Goal: Task Accomplishment & Management: Complete application form

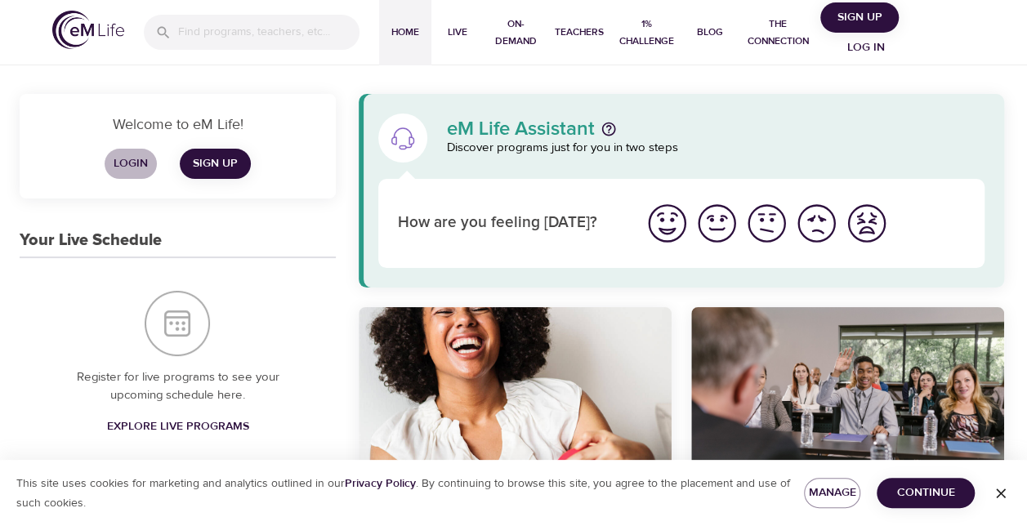
click at [136, 162] on span "Login" at bounding box center [130, 164] width 39 height 20
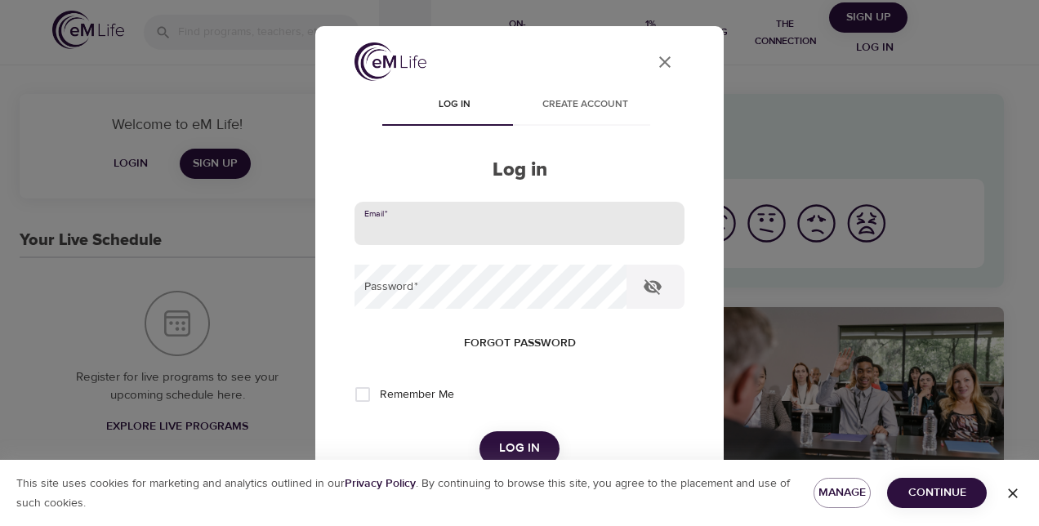
click at [435, 222] on input "email" at bounding box center [519, 224] width 330 height 44
type input "[PERSON_NAME][EMAIL_ADDRESS][DOMAIN_NAME]"
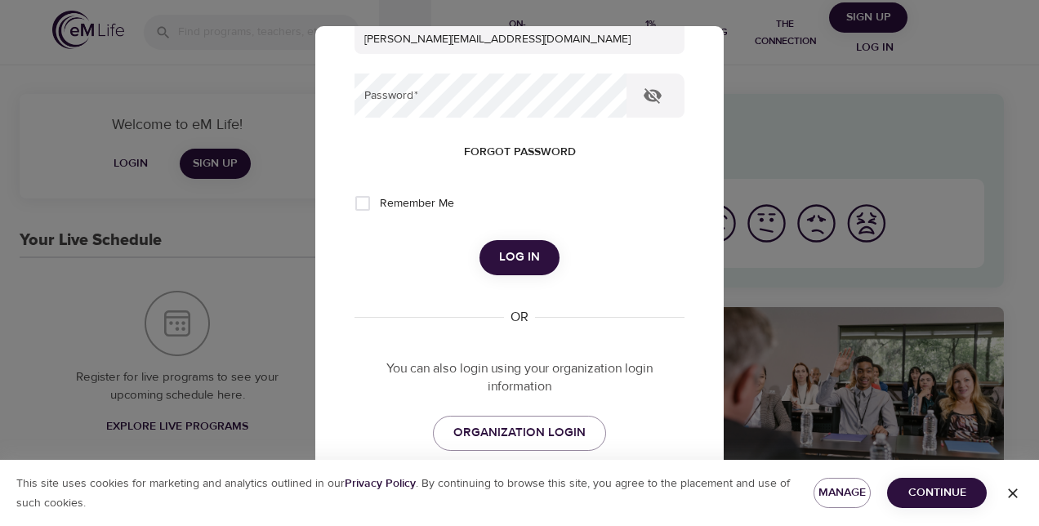
scroll to position [199, 0]
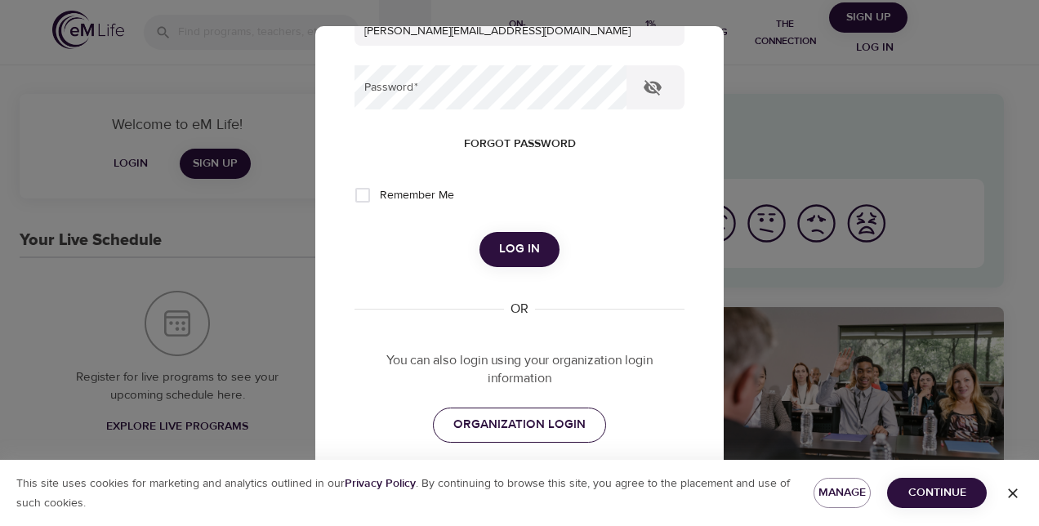
click at [478, 422] on span "ORGANIZATION LOGIN" at bounding box center [519, 424] width 132 height 21
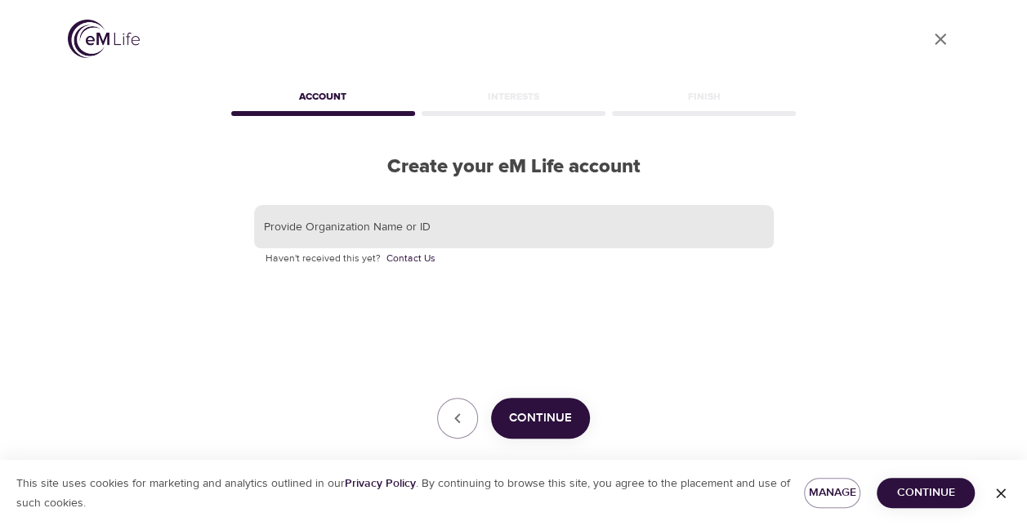
click at [414, 230] on input "text" at bounding box center [513, 227] width 519 height 44
click at [546, 425] on span "Continue" at bounding box center [540, 418] width 63 height 21
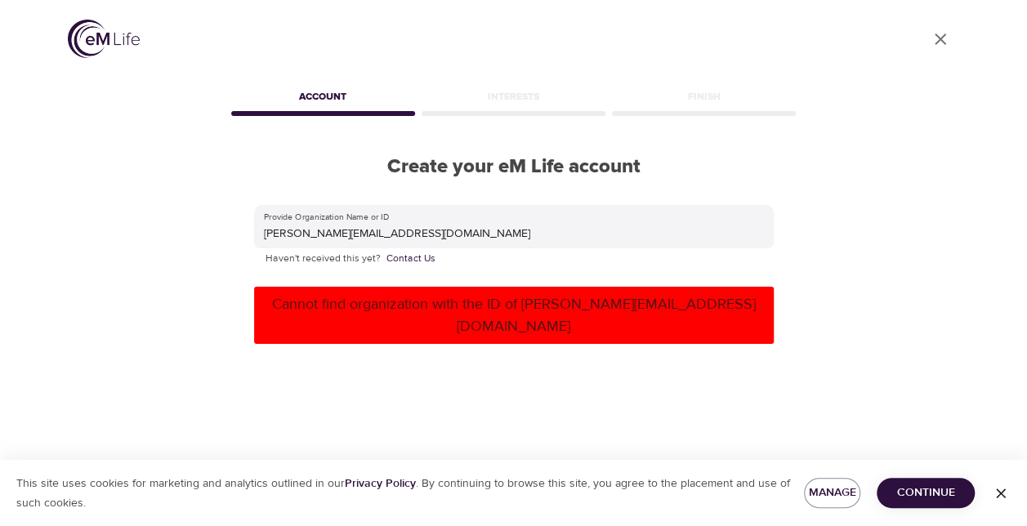
scroll to position [38, 0]
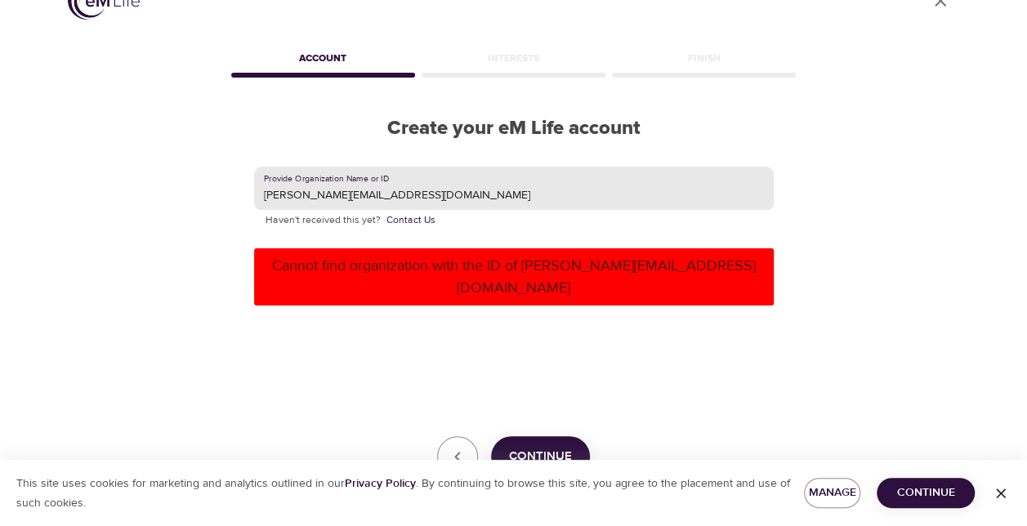
drag, startPoint x: 484, startPoint y: 198, endPoint x: 165, endPoint y: 186, distance: 319.6
click at [165, 186] on div "User Profile Account Interests Finish Create your eM Life account Provide Organ…" at bounding box center [513, 225] width 931 height 526
click at [389, 188] on input "[PERSON_NAME][EMAIL_ADDRESS][DOMAIN_NAME]" at bounding box center [513, 189] width 519 height 44
drag, startPoint x: 370, startPoint y: 191, endPoint x: 183, endPoint y: 198, distance: 187.2
click at [183, 198] on div "User Profile Account Interests Finish Create your eM Life account Provide Organ…" at bounding box center [513, 225] width 931 height 526
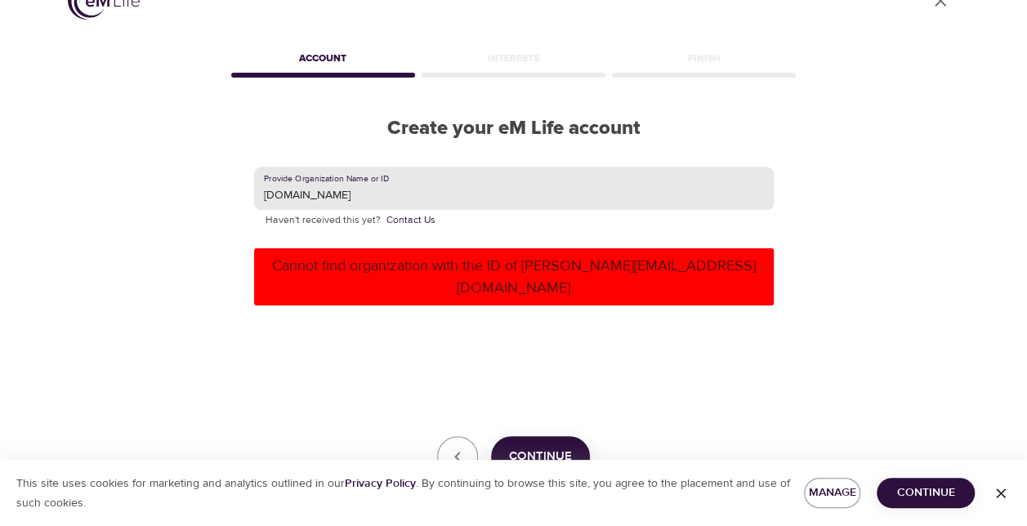
click at [350, 189] on input "[DOMAIN_NAME]" at bounding box center [513, 189] width 519 height 44
type input "capgemini"
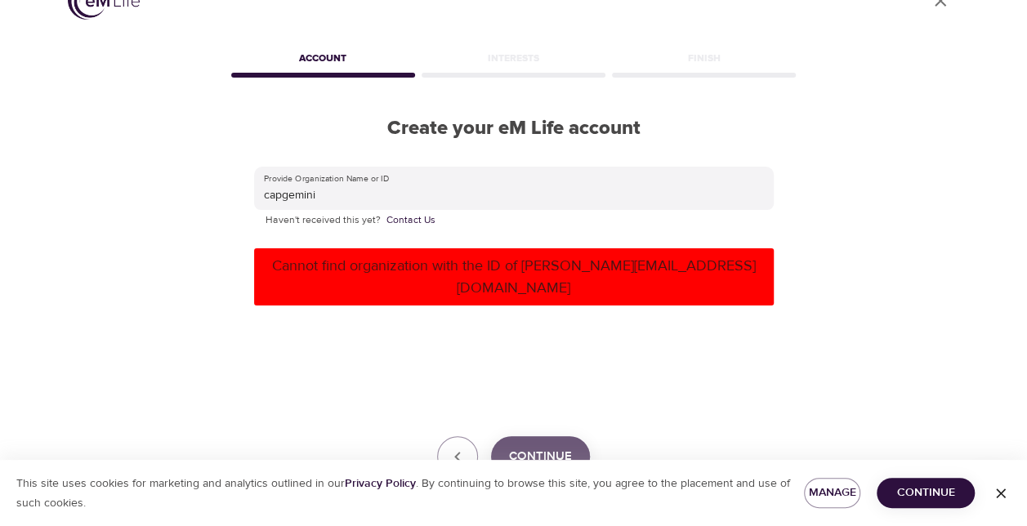
click at [530, 446] on span "Continue" at bounding box center [540, 456] width 63 height 21
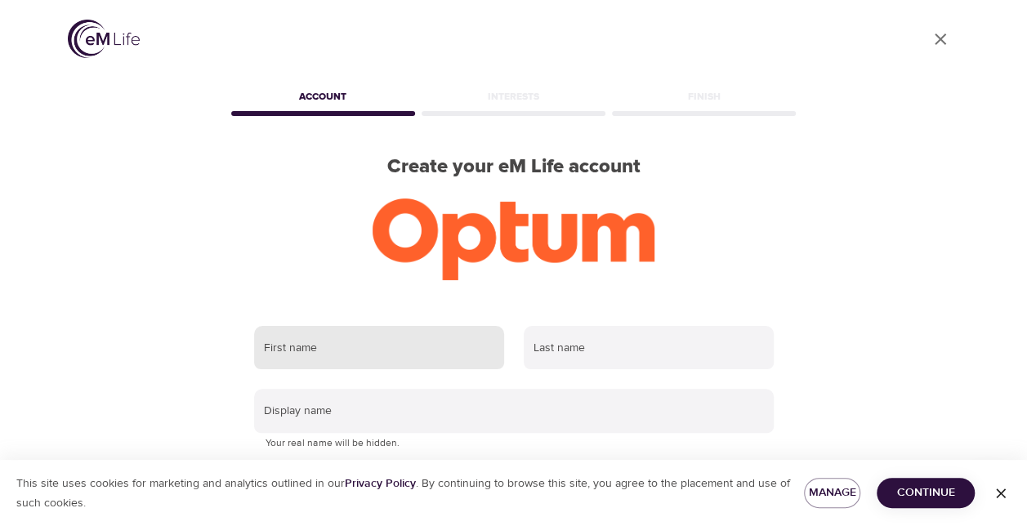
click at [372, 350] on input "text" at bounding box center [379, 348] width 250 height 44
type input "Jitendra"
type input "Thakur"
type input "[PERSON_NAME][EMAIL_ADDRESS][DOMAIN_NAME]"
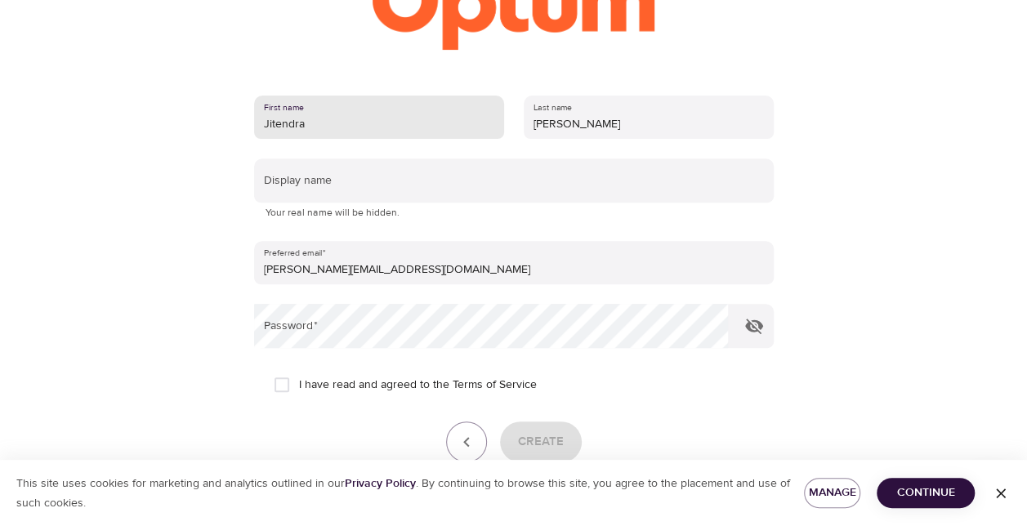
scroll to position [237, 0]
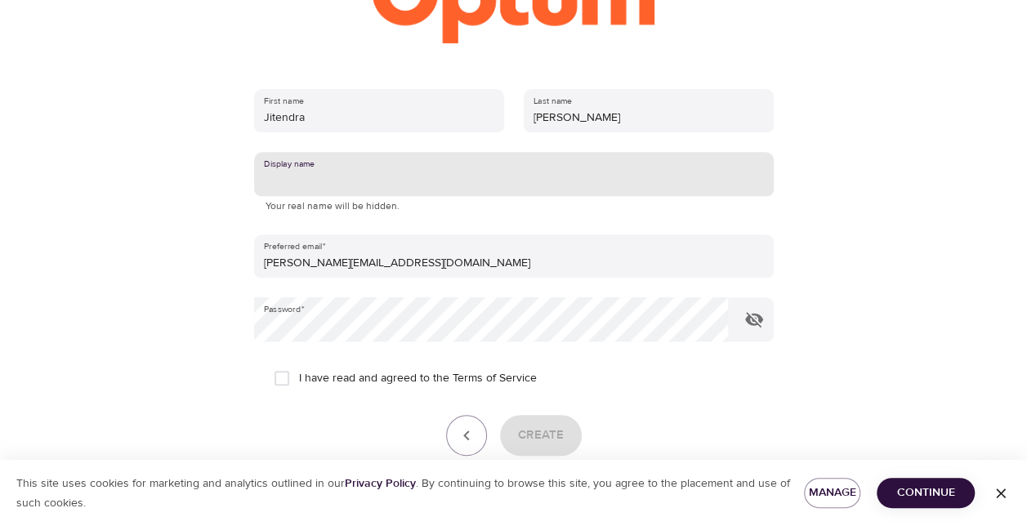
click at [390, 177] on input "text" at bounding box center [513, 174] width 519 height 44
type input "Jitendra"
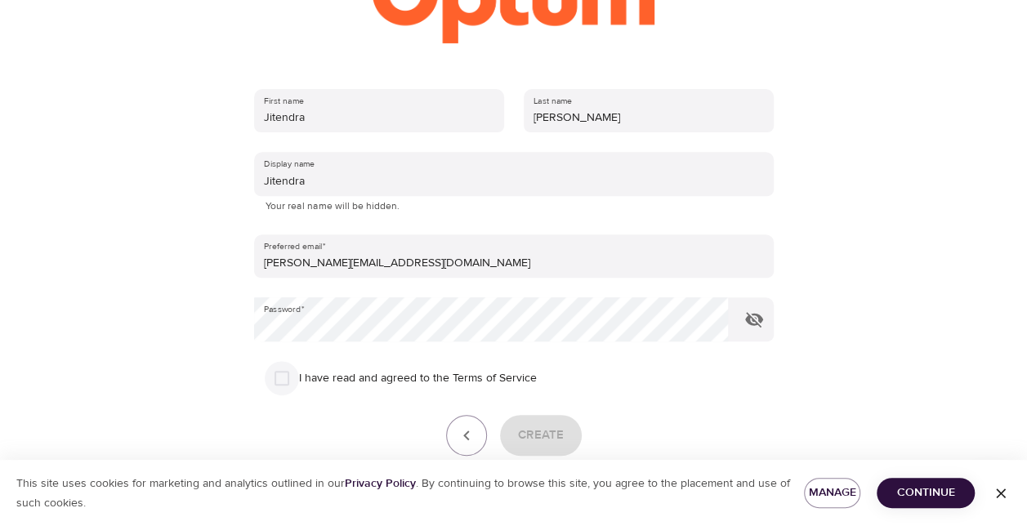
click at [282, 381] on input "I have read and agreed to the Terms of Service" at bounding box center [282, 378] width 34 height 34
checkbox input "true"
click at [560, 436] on span "Create" at bounding box center [541, 435] width 46 height 21
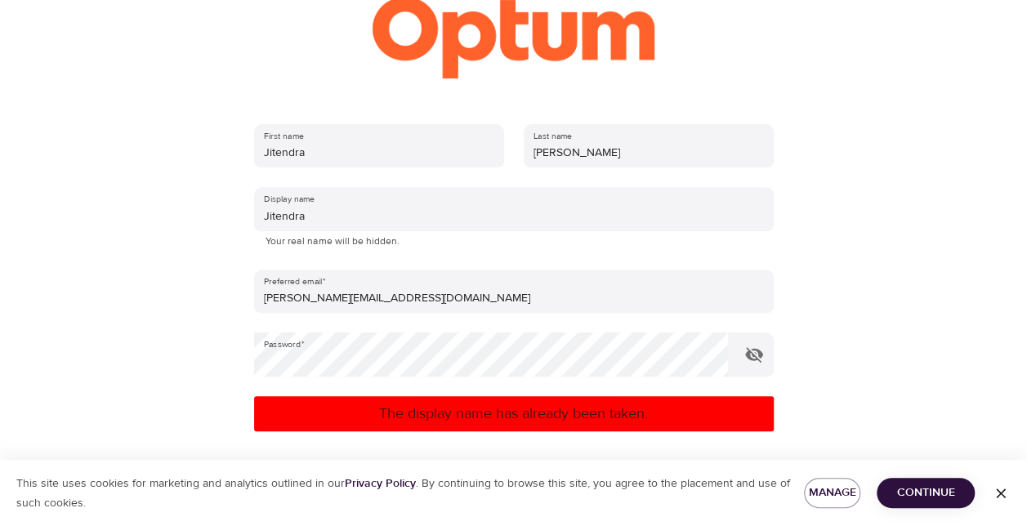
scroll to position [203, 0]
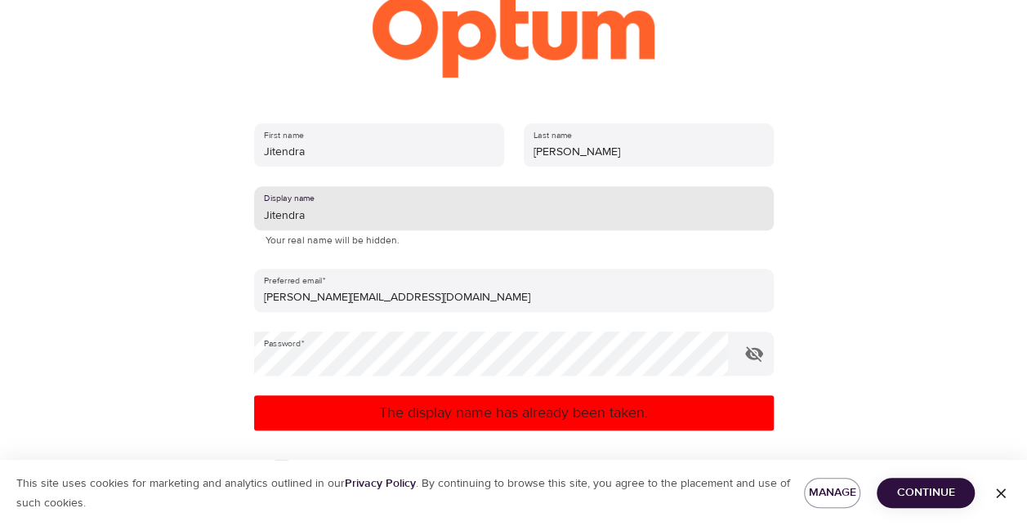
drag, startPoint x: 323, startPoint y: 218, endPoint x: 193, endPoint y: 202, distance: 130.9
click at [193, 202] on div "User Profile Account Interests Finish Create your eM Life account First name Ji…" at bounding box center [513, 60] width 931 height 526
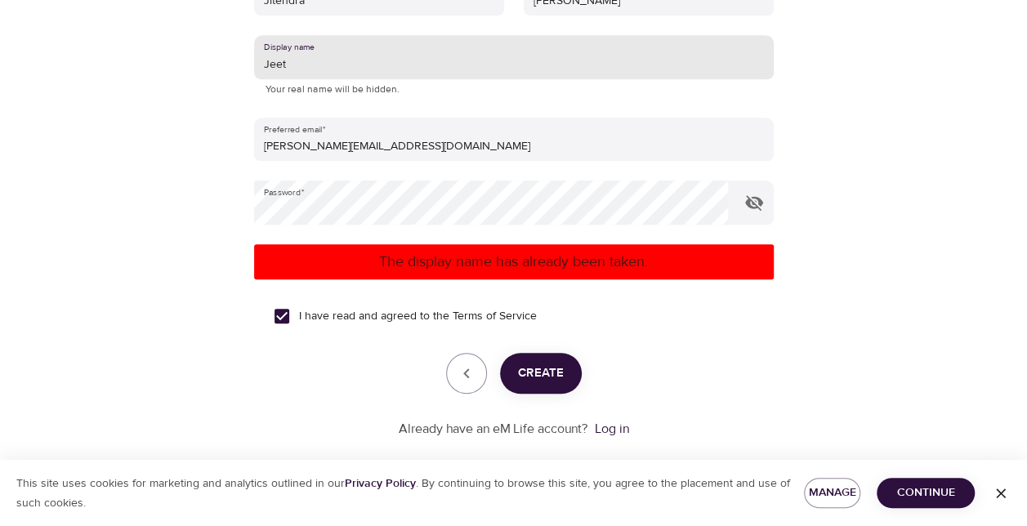
scroll to position [376, 0]
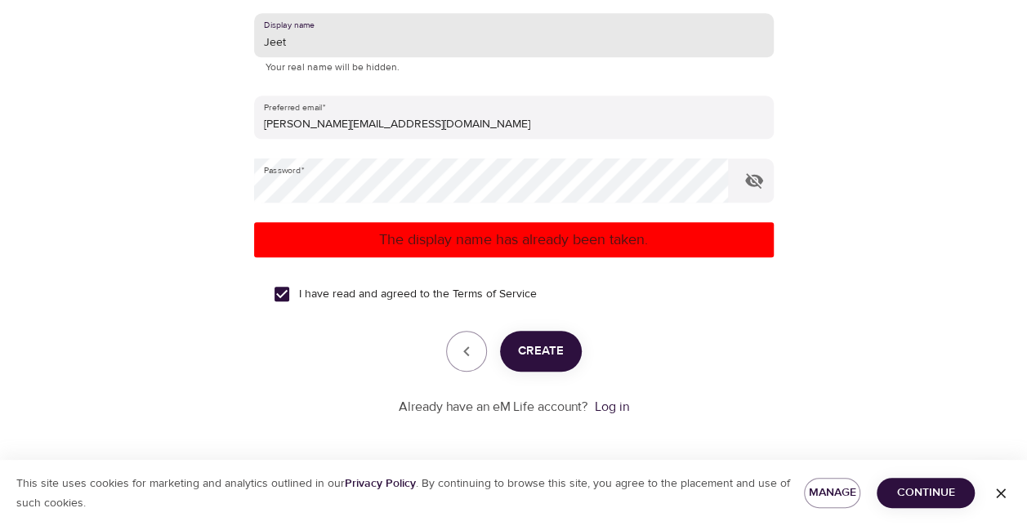
click at [541, 351] on span "Create" at bounding box center [541, 351] width 46 height 21
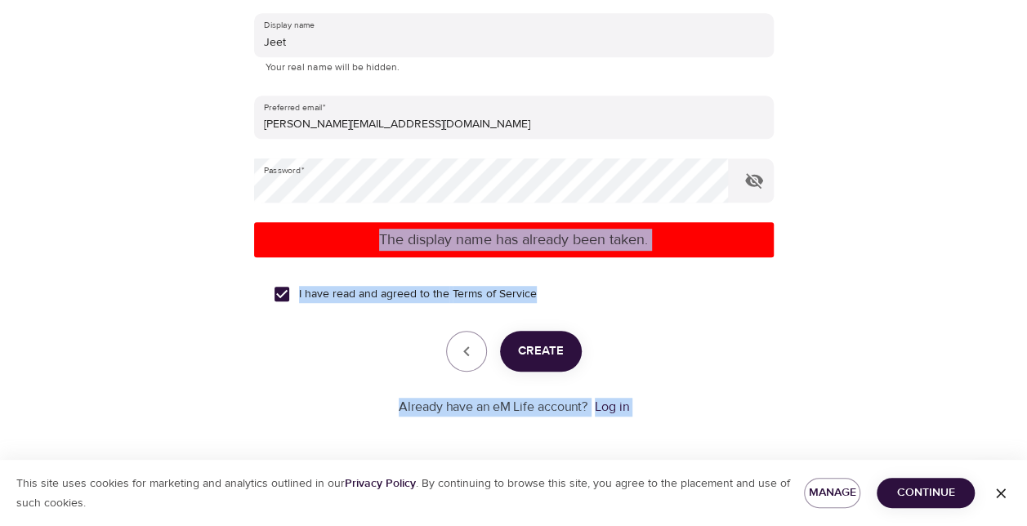
drag, startPoint x: 1026, startPoint y: 261, endPoint x: 1031, endPoint y: 189, distance: 71.2
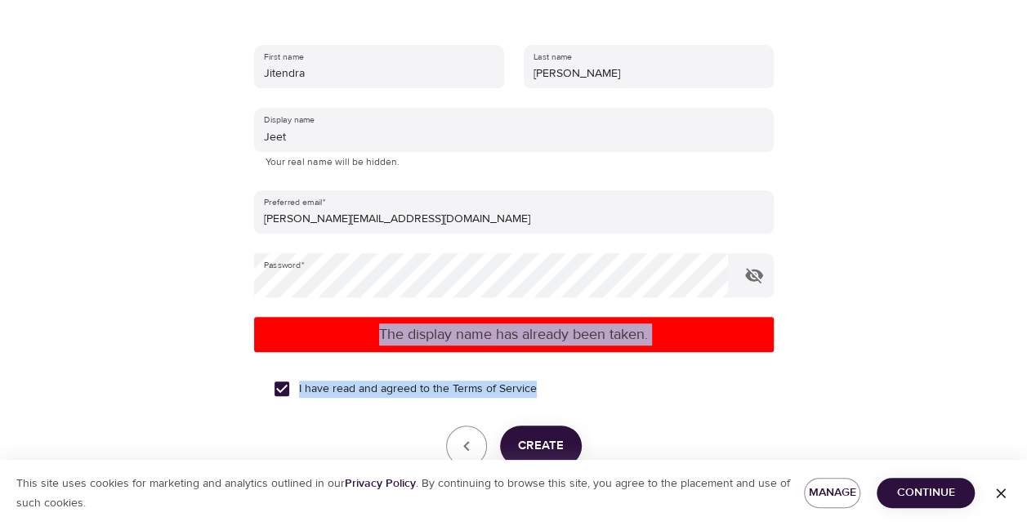
scroll to position [265, 0]
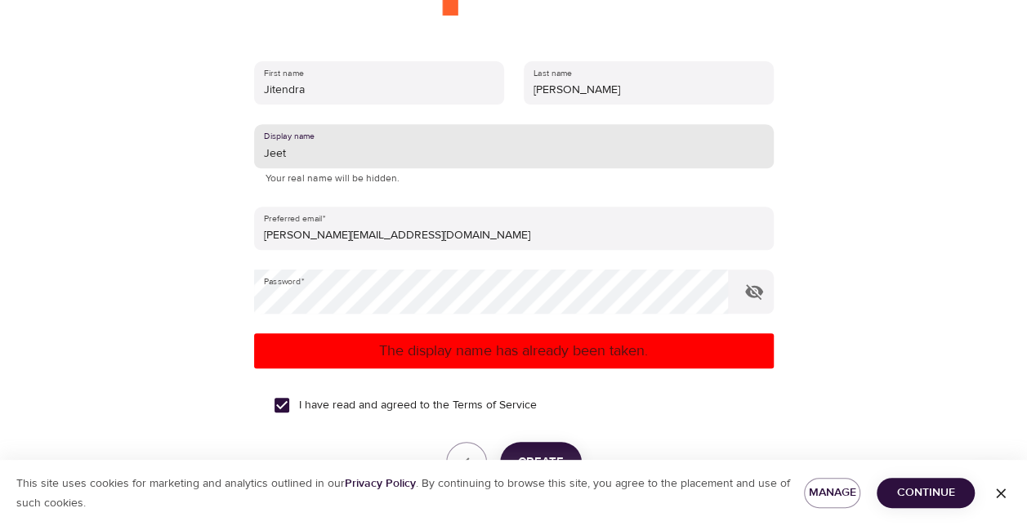
drag, startPoint x: 328, startPoint y: 150, endPoint x: 172, endPoint y: 145, distance: 156.1
type input "jitu6583"
click at [565, 446] on button "Create" at bounding box center [541, 462] width 82 height 41
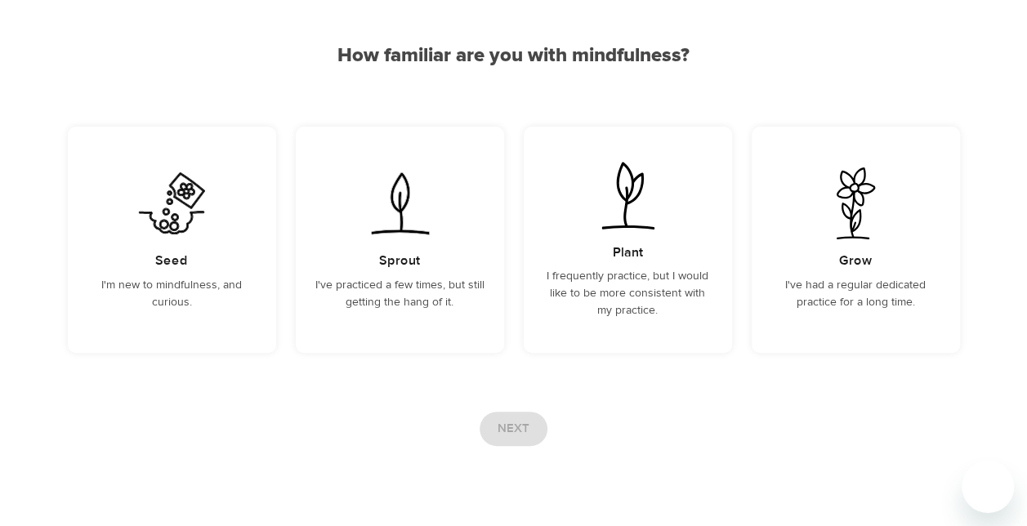
scroll to position [129, 0]
click at [182, 248] on div "Seed I'm new to mindfulness, and curious." at bounding box center [172, 241] width 208 height 226
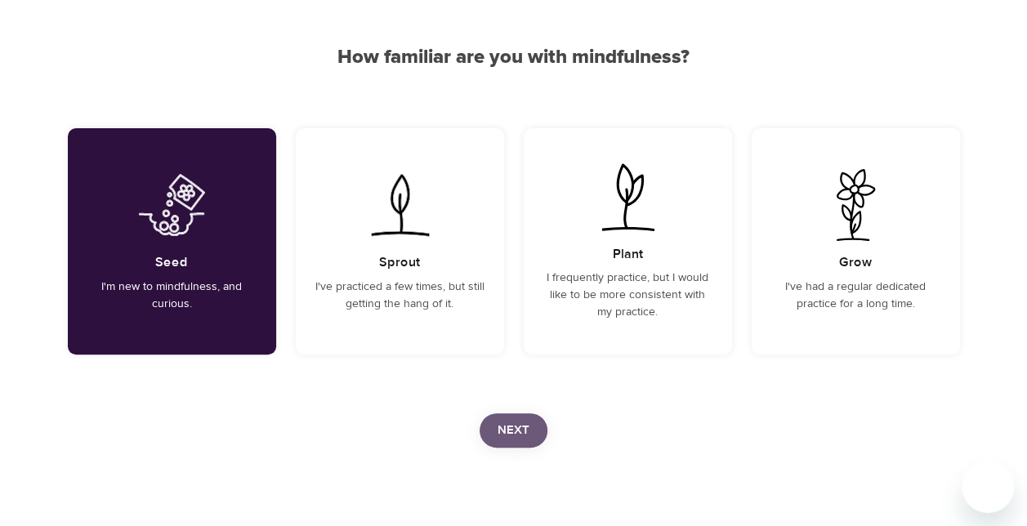
click at [513, 420] on span "Next" at bounding box center [513, 430] width 32 height 21
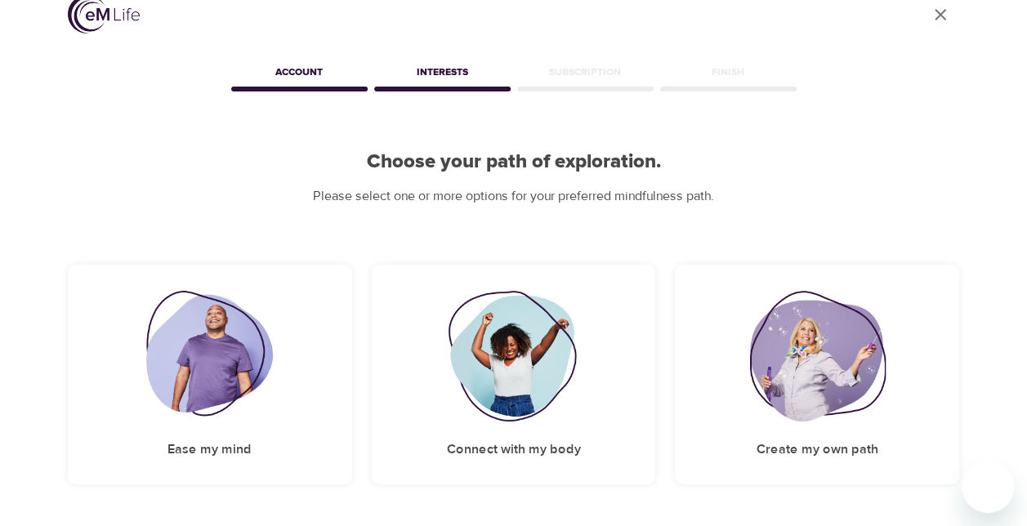
scroll to position [155, 0]
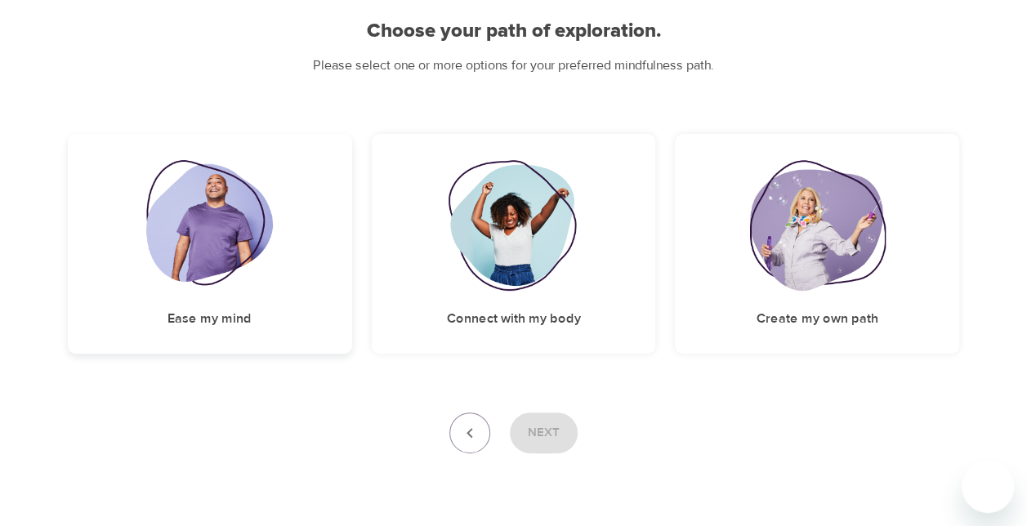
click at [218, 276] on img at bounding box center [209, 225] width 127 height 131
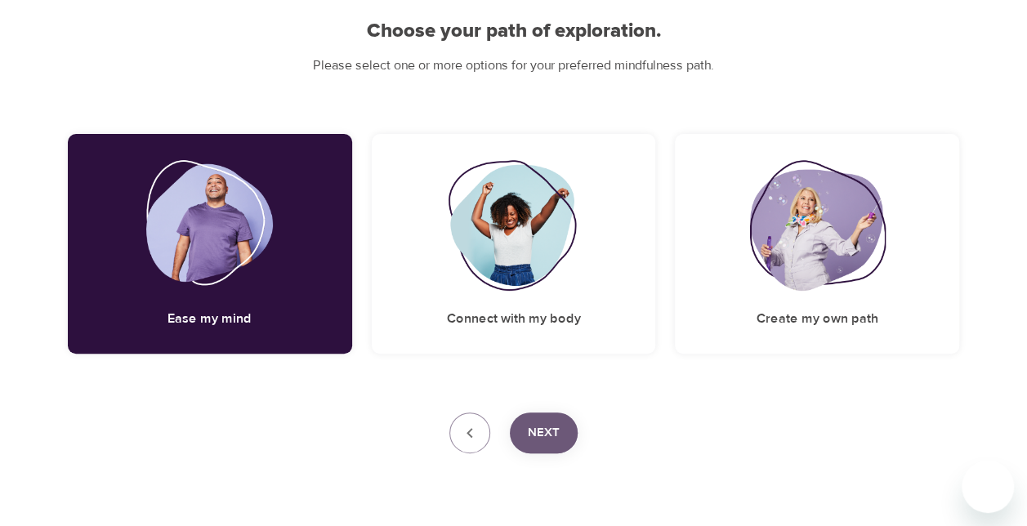
click at [562, 442] on button "Next" at bounding box center [544, 432] width 68 height 41
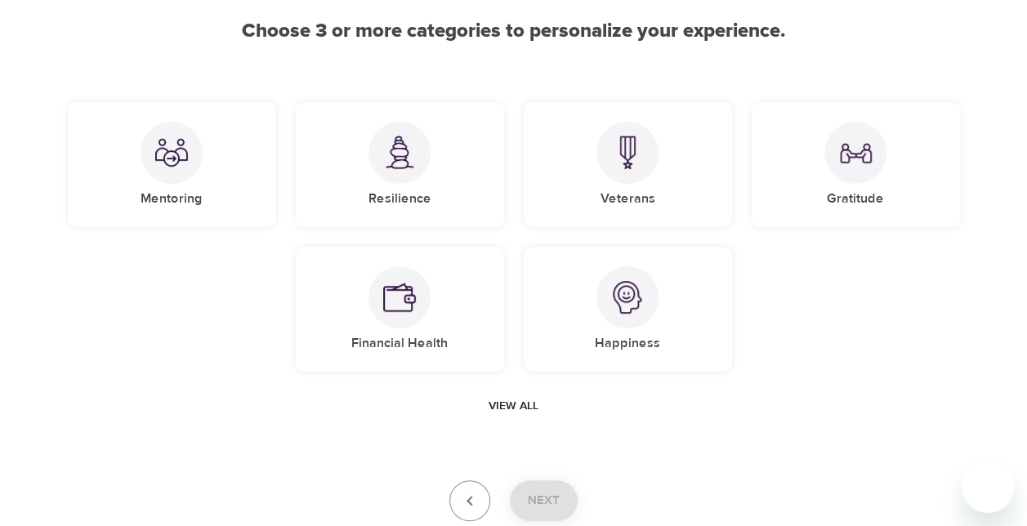
scroll to position [223, 0]
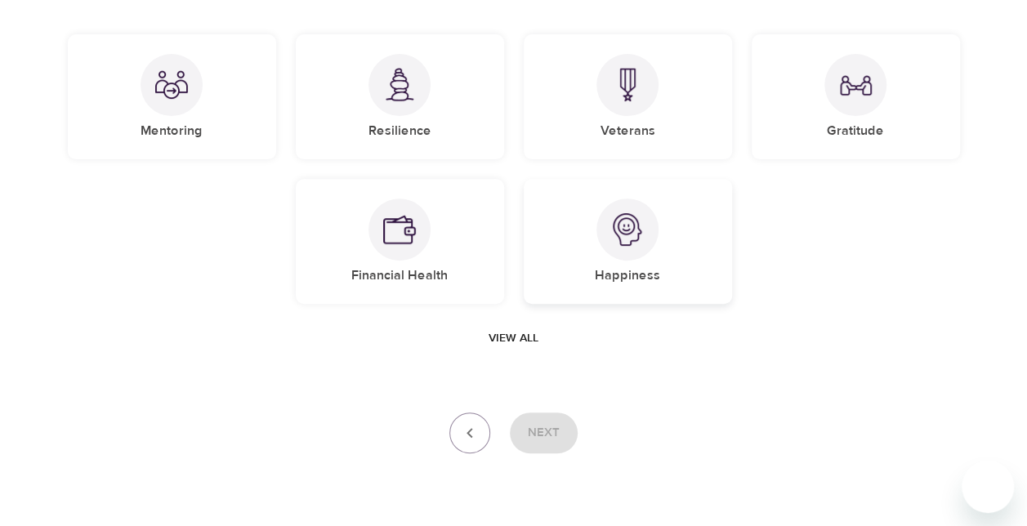
click at [619, 247] on div at bounding box center [627, 229] width 62 height 62
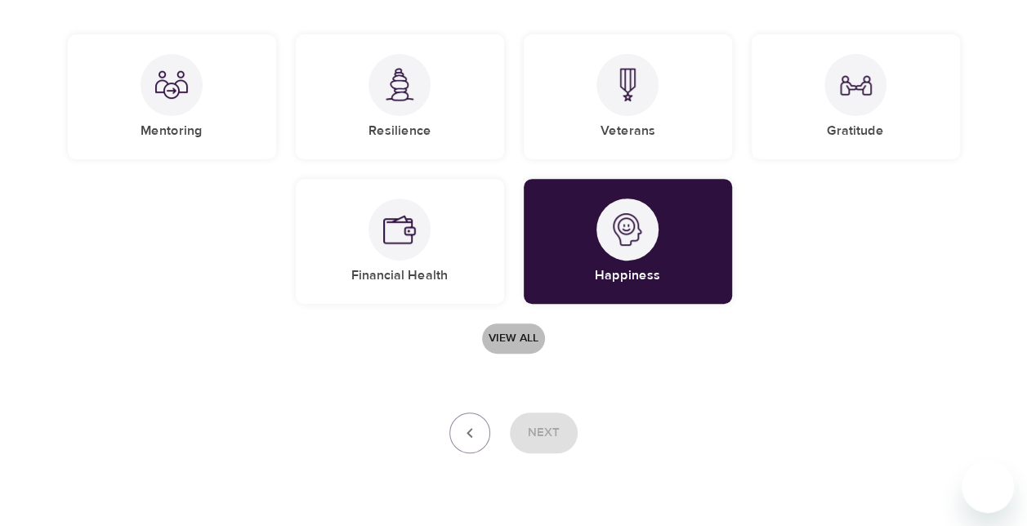
click at [511, 335] on span "View all" at bounding box center [513, 338] width 50 height 20
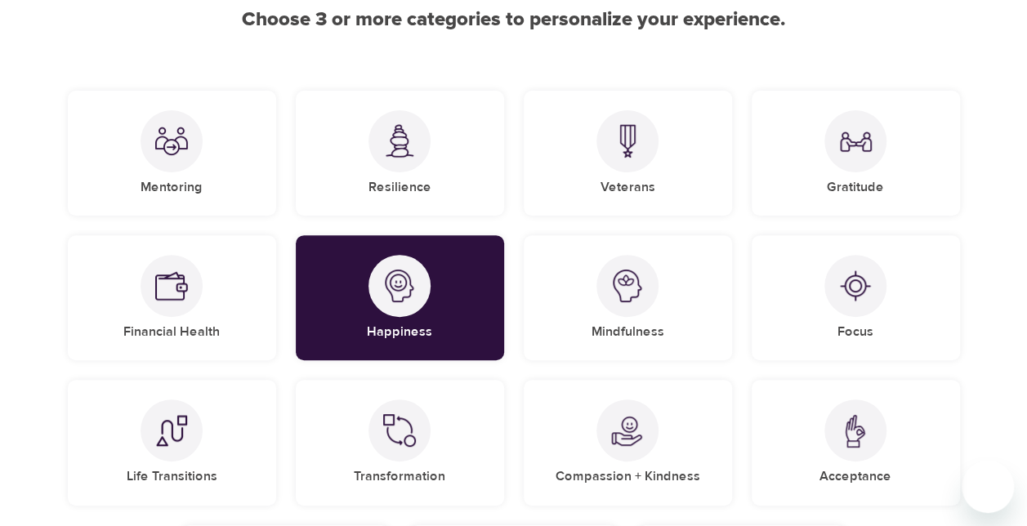
scroll to position [163, 0]
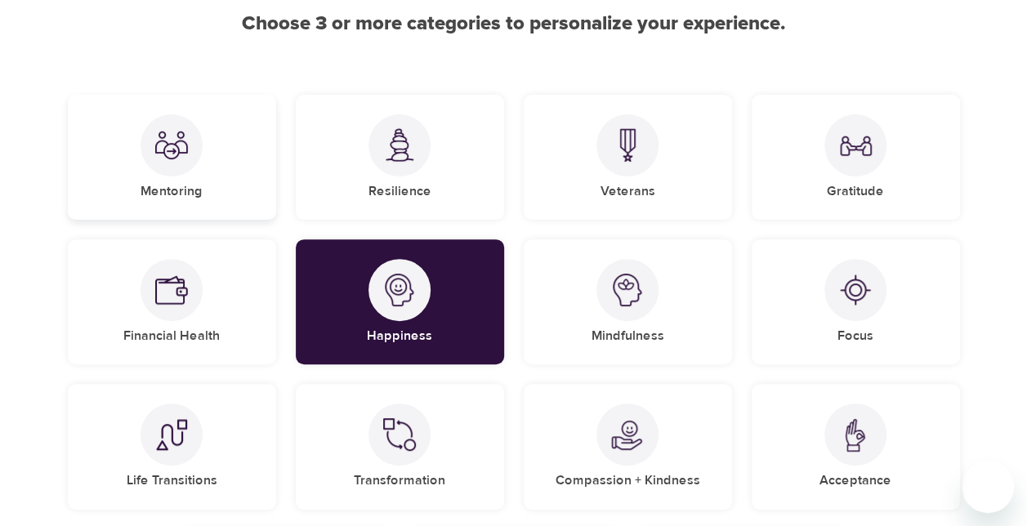
click at [198, 178] on div "Mentoring" at bounding box center [172, 157] width 208 height 125
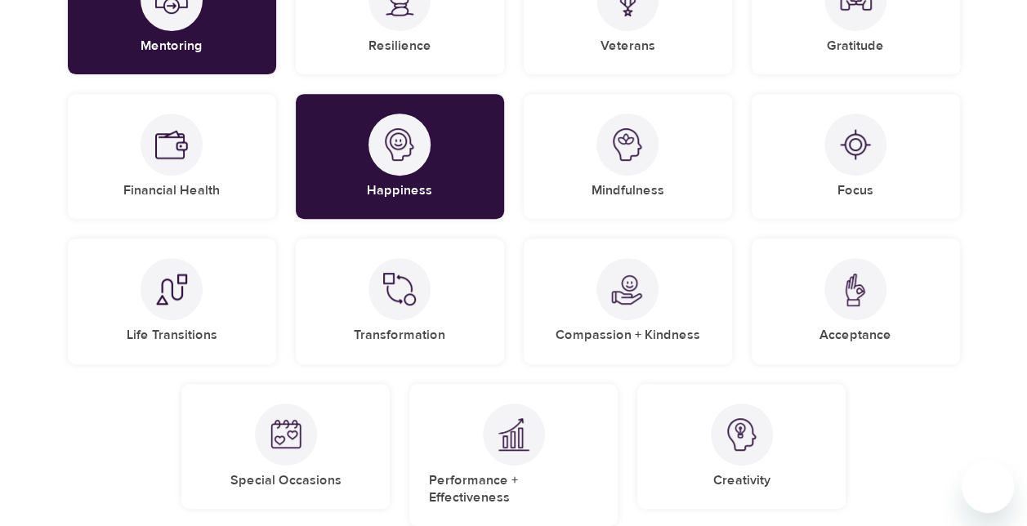
scroll to position [302, 0]
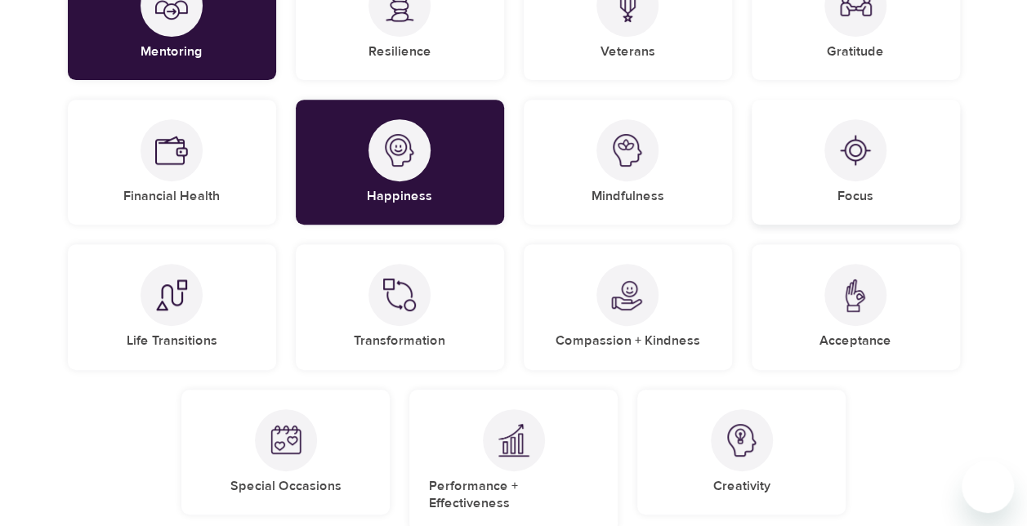
click at [858, 169] on div at bounding box center [855, 150] width 62 height 62
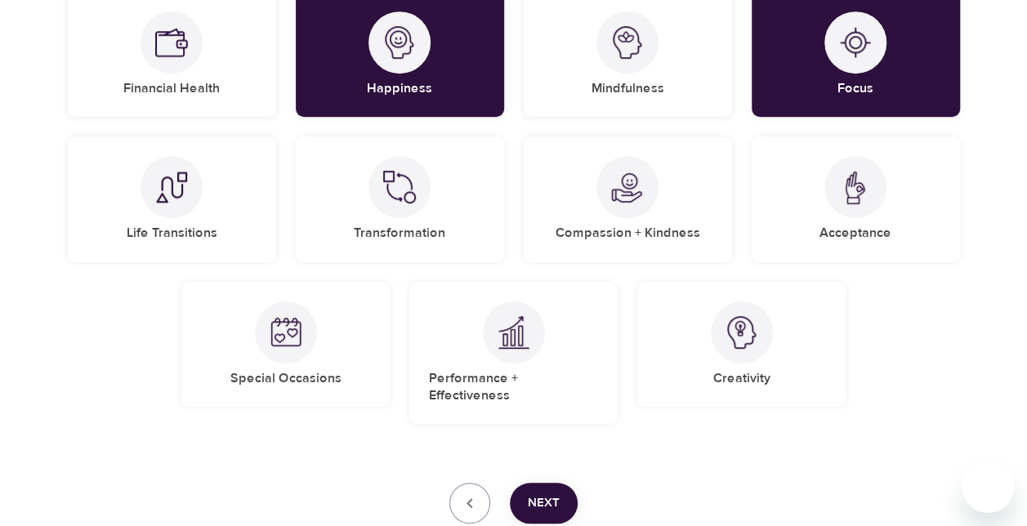
scroll to position [420, 0]
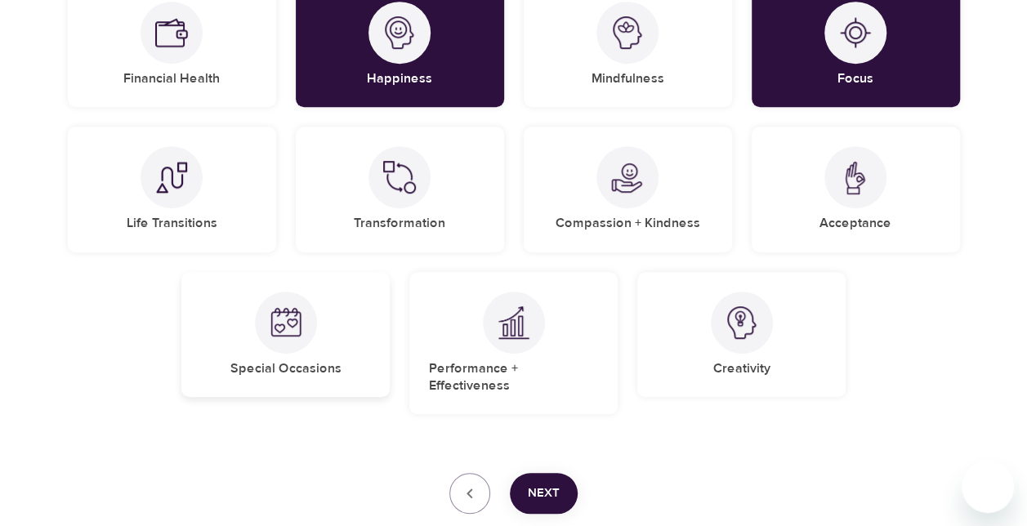
click at [303, 345] on div at bounding box center [286, 323] width 62 height 62
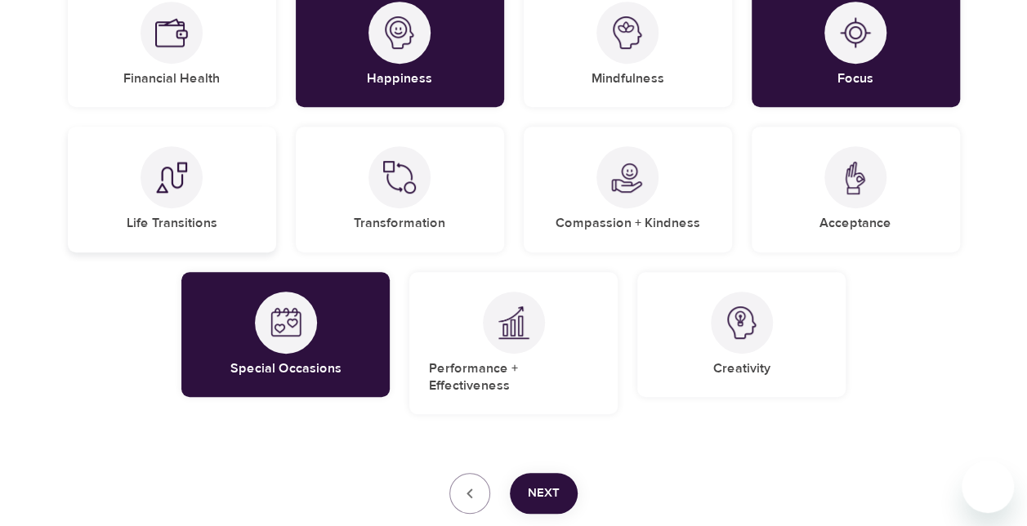
click at [215, 212] on div "Life Transitions" at bounding box center [172, 189] width 208 height 125
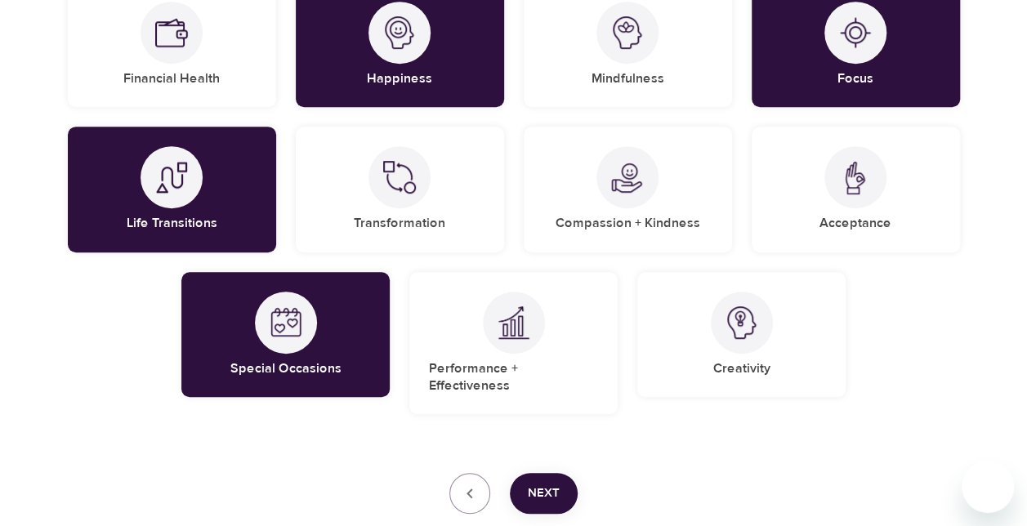
click at [537, 483] on span "Next" at bounding box center [544, 493] width 32 height 21
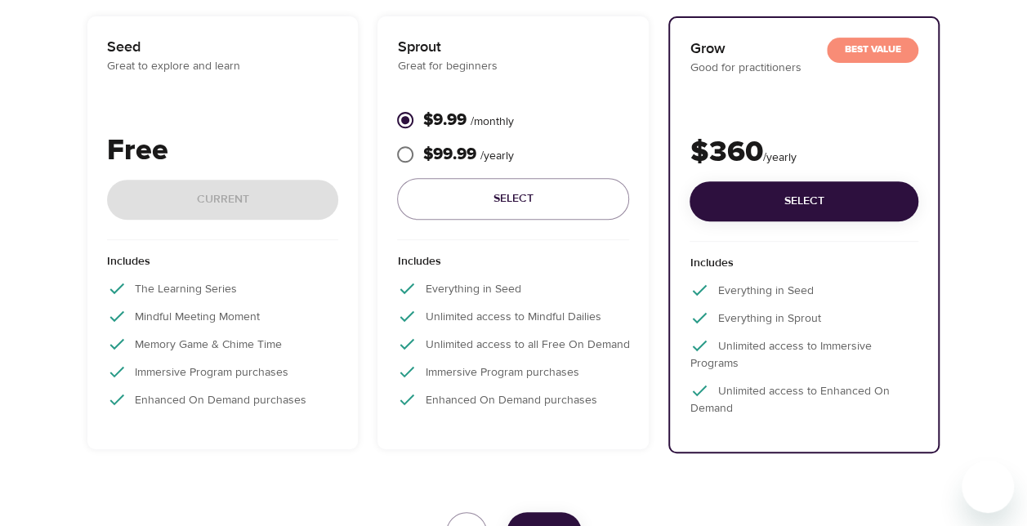
scroll to position [296, 0]
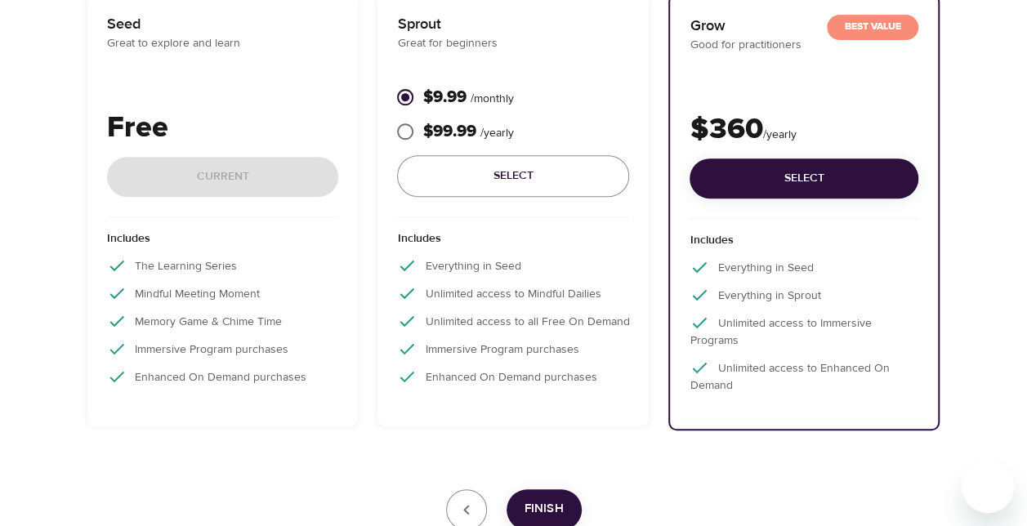
click at [207, 124] on p "Free" at bounding box center [223, 128] width 232 height 44
click at [176, 289] on p "Mindful Meeting Moment" at bounding box center [223, 293] width 232 height 20
